Goal: Task Accomplishment & Management: Use online tool/utility

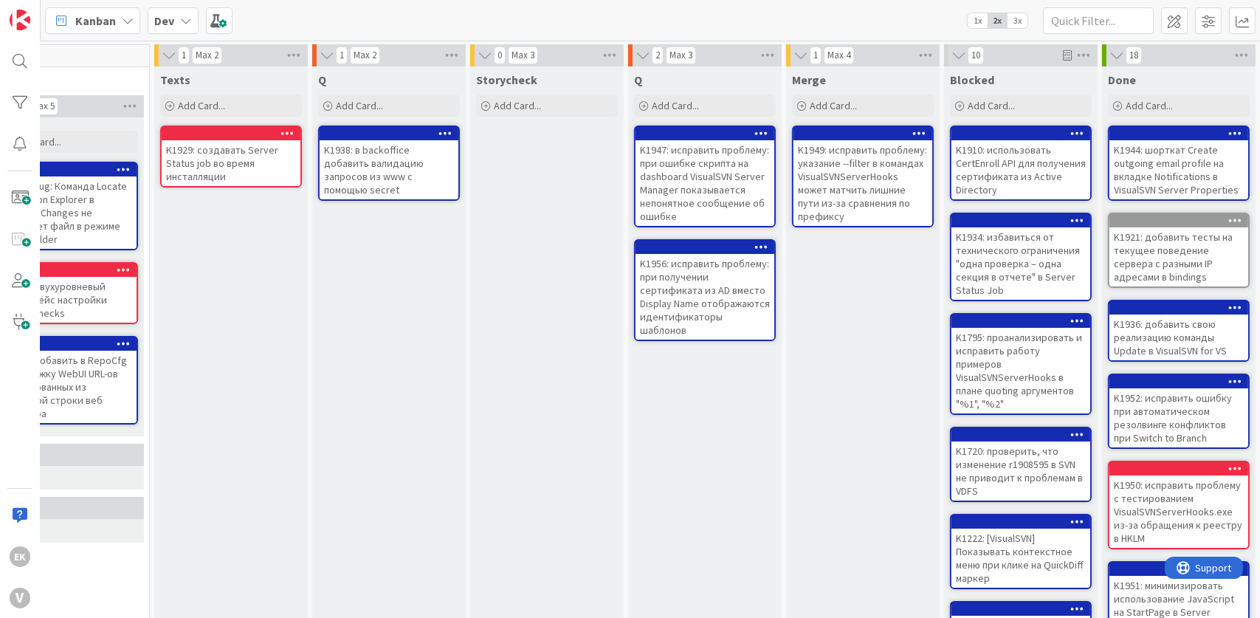
scroll to position [0, 532]
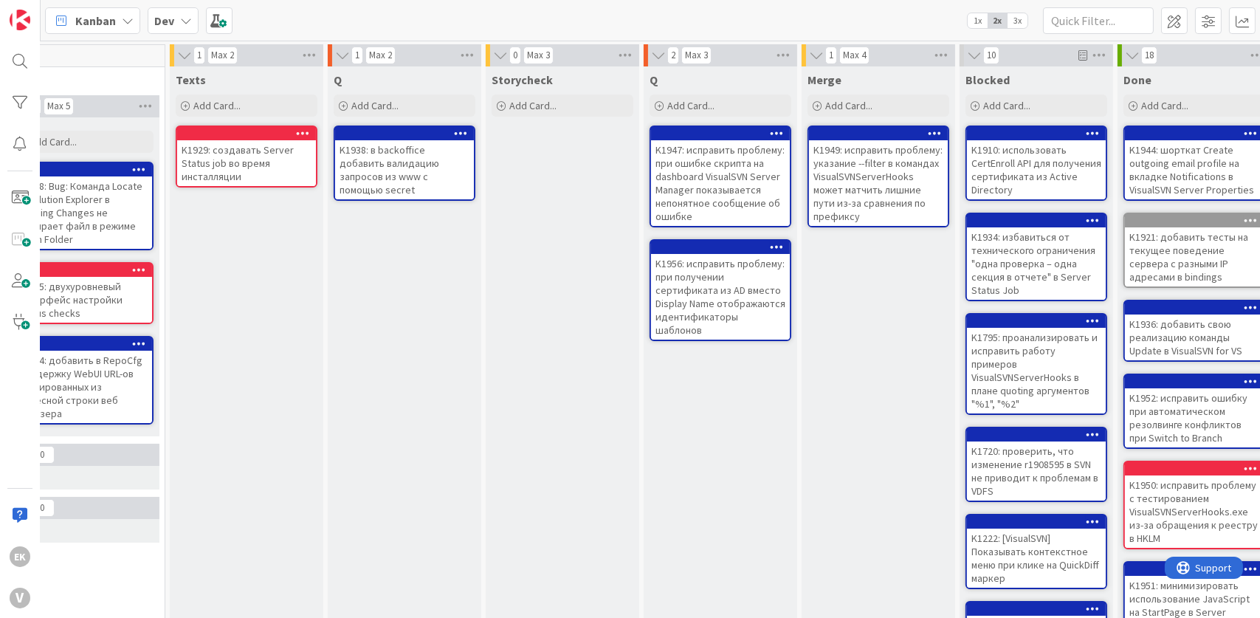
drag, startPoint x: 650, startPoint y: 503, endPoint x: 532, endPoint y: 430, distance: 138.3
click at [532, 430] on div "Storycheck Add Card..." at bounding box center [563, 542] width 154 height 952
drag, startPoint x: 486, startPoint y: 374, endPoint x: 409, endPoint y: 358, distance: 78.5
click at [409, 358] on div "Q Add Card... K1938: в backoffice добавить валидацию запросов из www с помощью …" at bounding box center [405, 542] width 154 height 952
drag, startPoint x: 523, startPoint y: 241, endPoint x: 520, endPoint y: 188, distance: 54.0
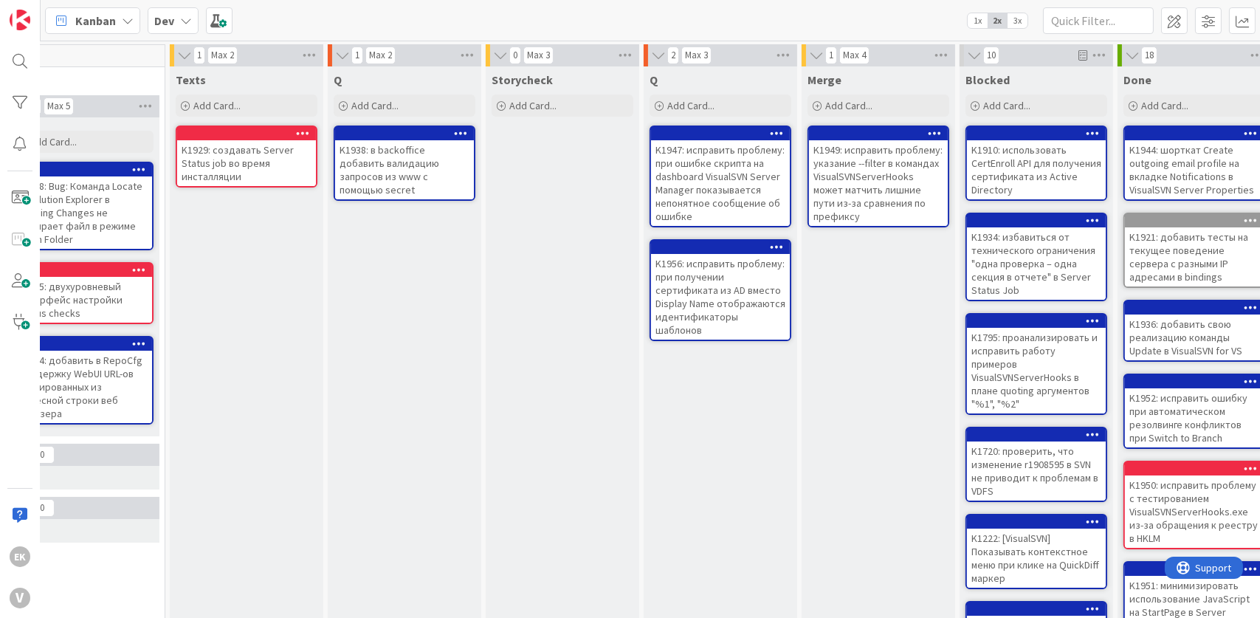
click at [520, 188] on div "Storycheck Add Card..." at bounding box center [563, 542] width 154 height 952
drag, startPoint x: 512, startPoint y: 251, endPoint x: 533, endPoint y: 188, distance: 67.0
click at [533, 188] on div "Storycheck Add Card..." at bounding box center [563, 542] width 154 height 952
